Goal: Task Accomplishment & Management: Manage account settings

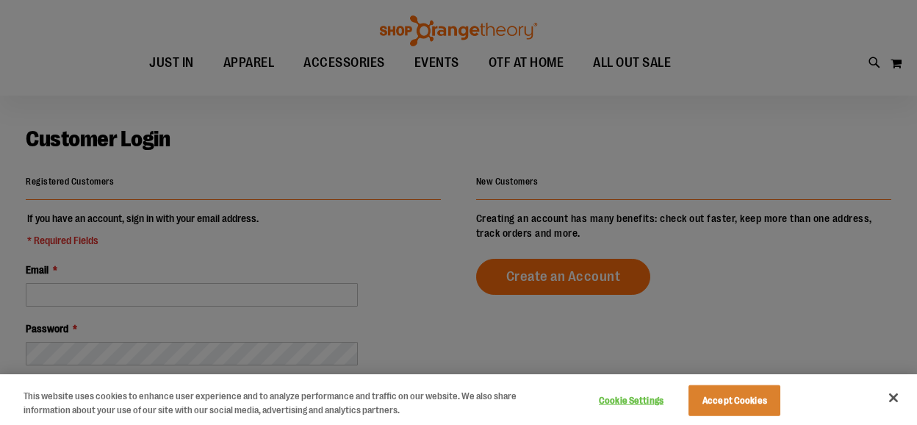
scroll to position [73, 0]
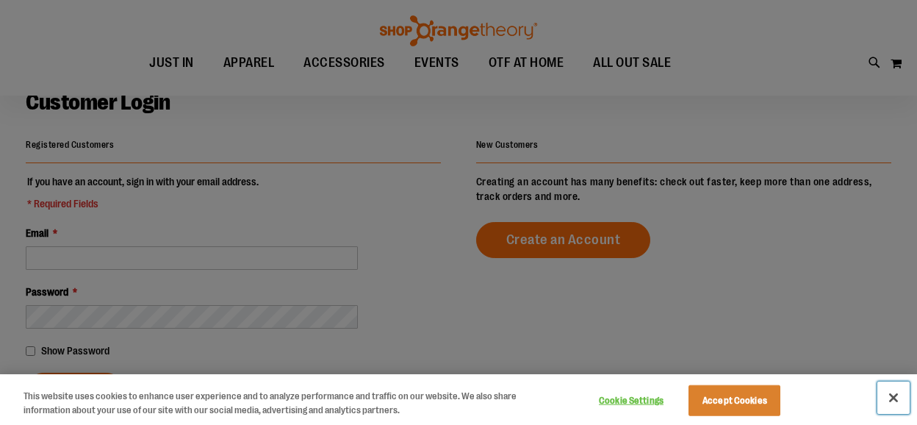
click at [894, 398] on button "Close" at bounding box center [893, 397] width 32 height 32
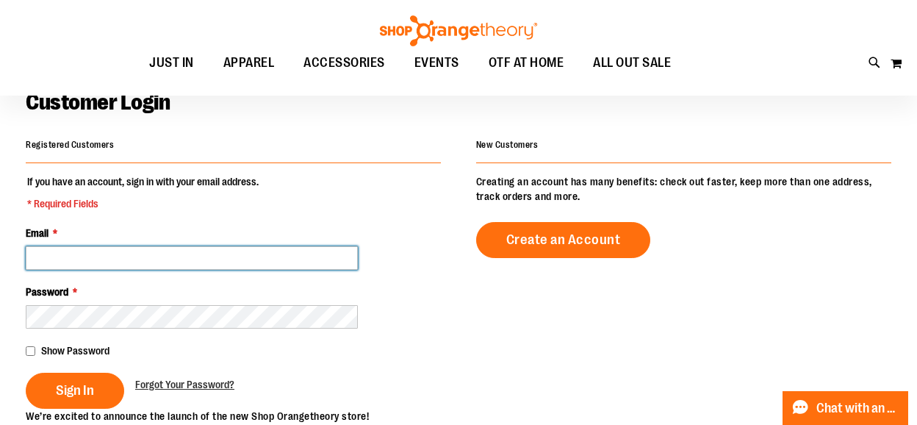
click at [95, 250] on input "Email *" at bounding box center [192, 258] width 332 height 24
type input "**********"
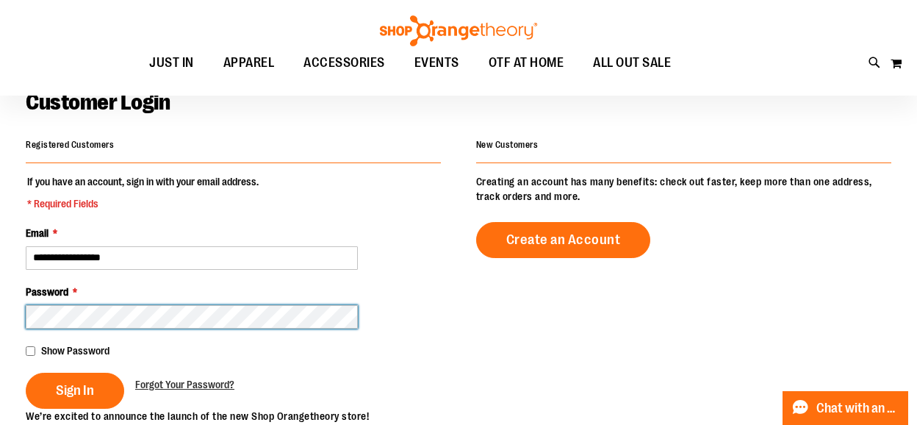
click at [26, 372] on button "Sign In" at bounding box center [75, 390] width 98 height 36
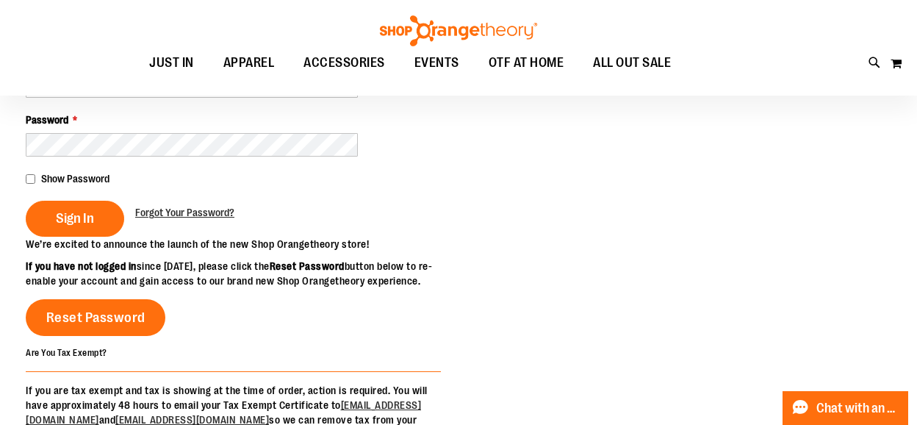
scroll to position [148, 0]
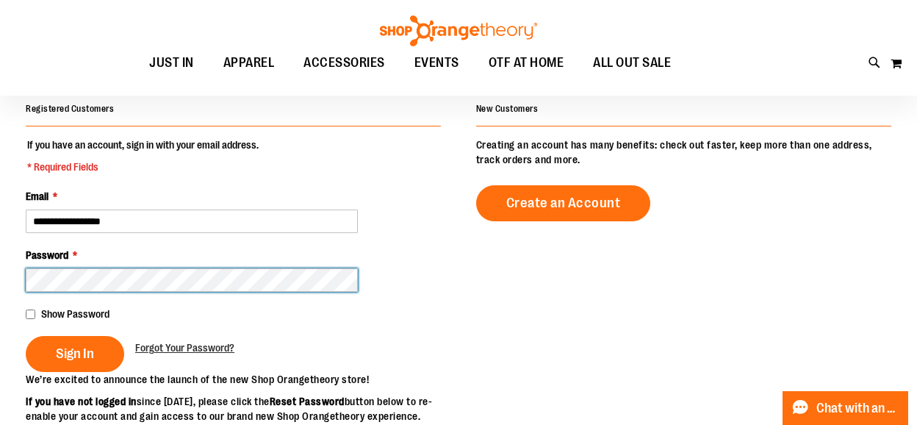
click at [26, 336] on button "Sign In" at bounding box center [75, 354] width 98 height 36
